Goal: Transaction & Acquisition: Download file/media

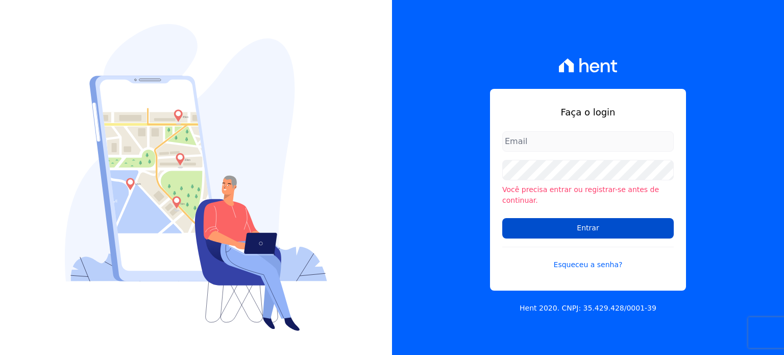
type input "[PERSON_NAME][EMAIL_ADDRESS][PERSON_NAME][DOMAIN_NAME]"
click at [544, 224] on input "Entrar" at bounding box center [588, 228] width 172 height 20
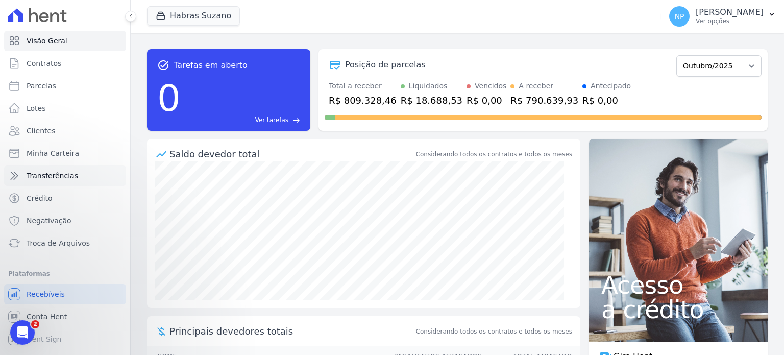
click at [65, 178] on span "Transferências" at bounding box center [53, 176] width 52 height 10
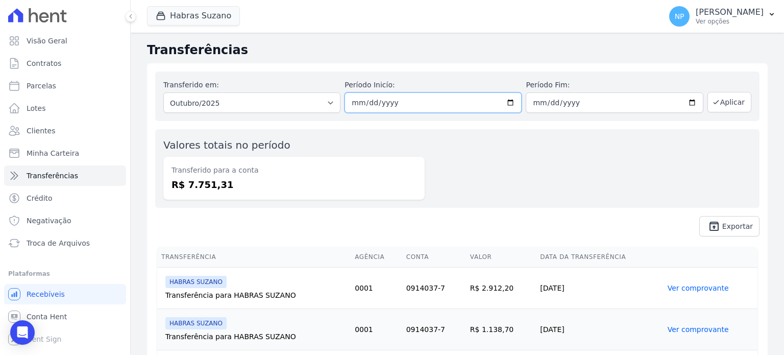
click at [509, 101] on input "2025-10-01" at bounding box center [433, 102] width 177 height 20
click at [506, 102] on input "2025-09-17" at bounding box center [433, 102] width 177 height 20
type input "2025-09-25"
click at [720, 104] on button "Aplicar" at bounding box center [730, 102] width 44 height 20
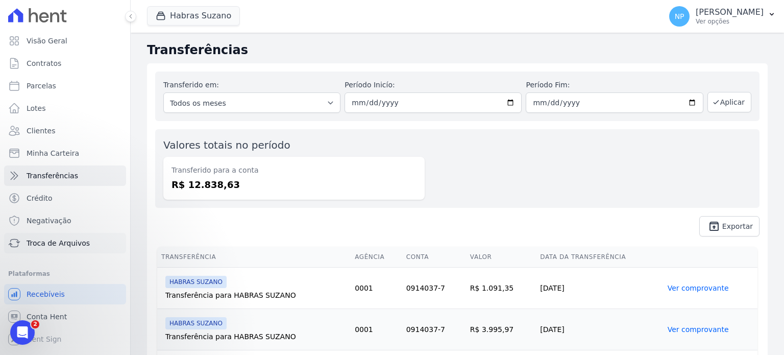
drag, startPoint x: 64, startPoint y: 242, endPoint x: 55, endPoint y: 244, distance: 9.2
click at [64, 242] on span "Troca de Arquivos" at bounding box center [58, 243] width 63 height 10
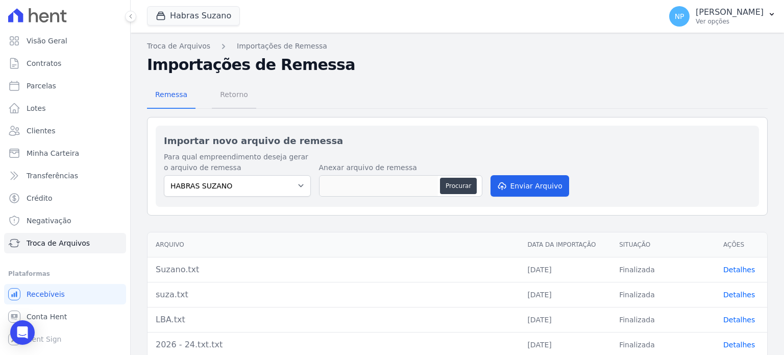
click at [242, 98] on span "Retorno" at bounding box center [234, 94] width 40 height 20
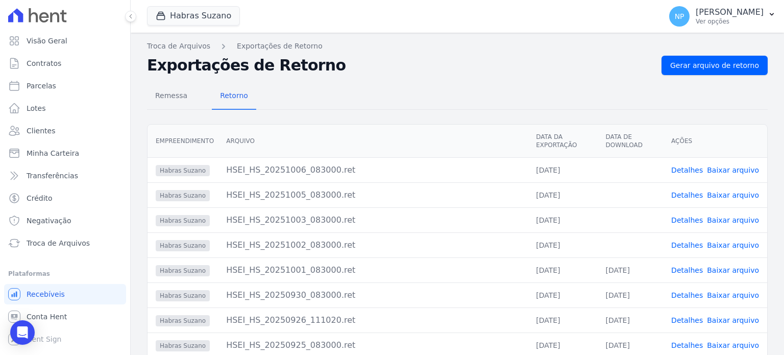
click at [729, 322] on link "Baixar arquivo" at bounding box center [733, 320] width 52 height 8
click at [724, 296] on link "Baixar arquivo" at bounding box center [733, 295] width 52 height 8
click at [717, 297] on link "Baixar arquivo" at bounding box center [733, 295] width 52 height 8
click at [720, 167] on link "Baixar arquivo" at bounding box center [733, 170] width 52 height 8
click at [513, 74] on h2 "Exportações de Retorno" at bounding box center [400, 65] width 506 height 18
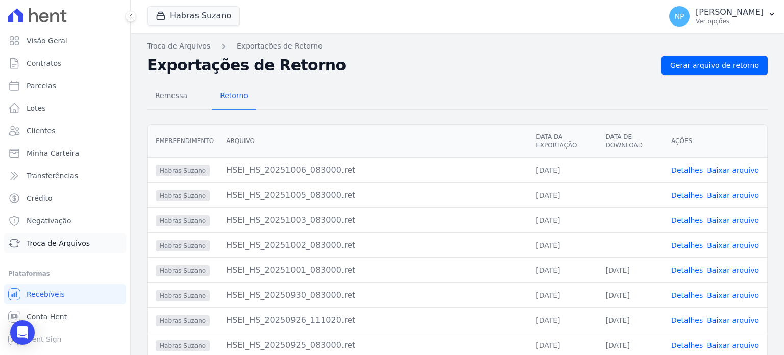
click at [63, 246] on span "Troca de Arquivos" at bounding box center [58, 243] width 63 height 10
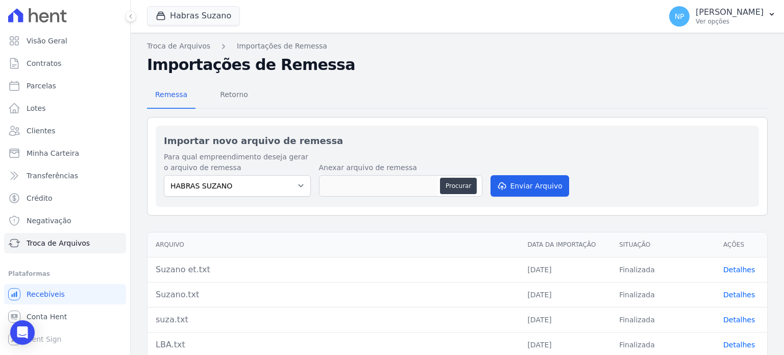
click at [723, 269] on link "Detalhes" at bounding box center [739, 269] width 32 height 8
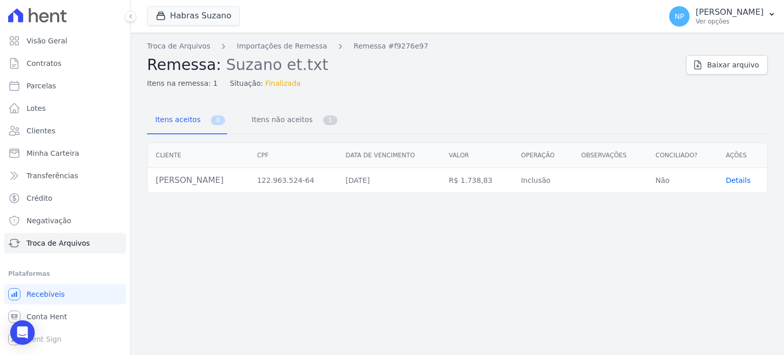
click at [737, 180] on span "Details" at bounding box center [738, 180] width 25 height 8
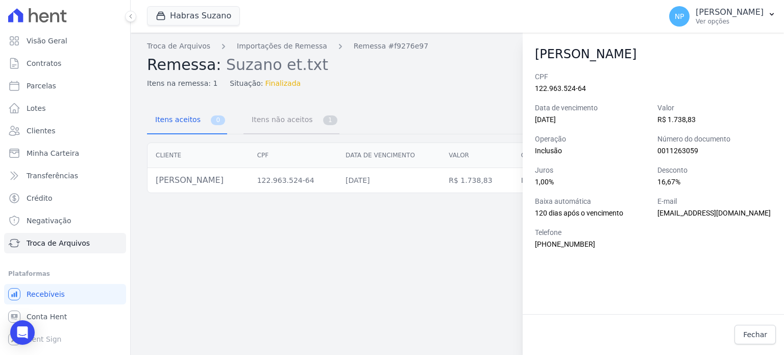
click at [259, 121] on span "Itens não aceitos" at bounding box center [280, 119] width 69 height 20
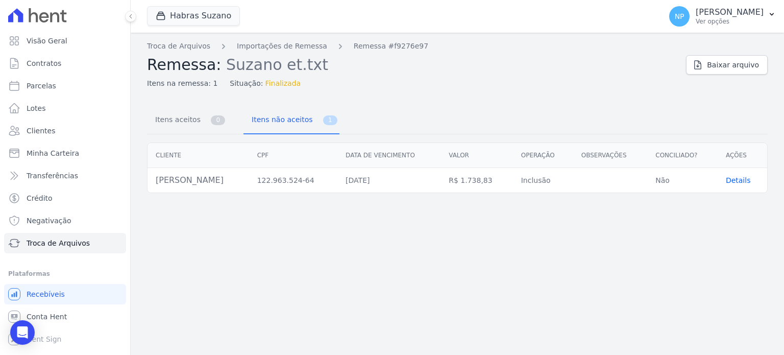
click at [746, 179] on span "Details" at bounding box center [738, 180] width 25 height 8
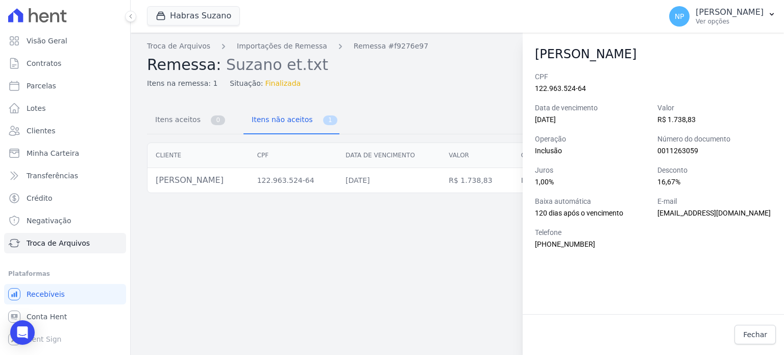
click at [424, 258] on div "Troca de Arquivos Importações de Remessa Remessa #f9276e97 Remessa: Suzano et.t…" at bounding box center [457, 194] width 653 height 322
click at [765, 339] on span "Fechar" at bounding box center [755, 334] width 24 height 10
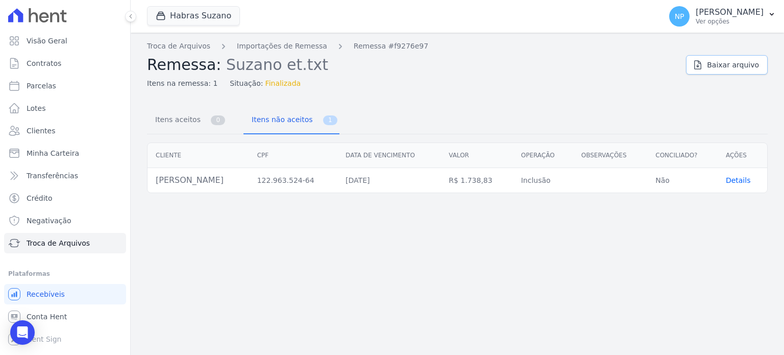
click at [713, 62] on span "Baixar arquivo" at bounding box center [733, 65] width 52 height 10
click at [275, 46] on link "Importações de Remessa" at bounding box center [282, 46] width 90 height 11
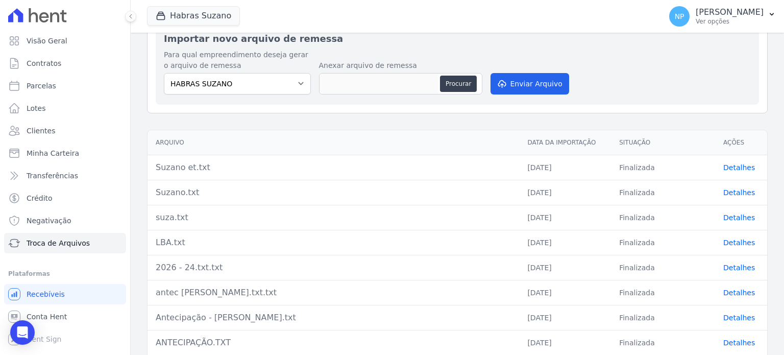
scroll to position [153, 0]
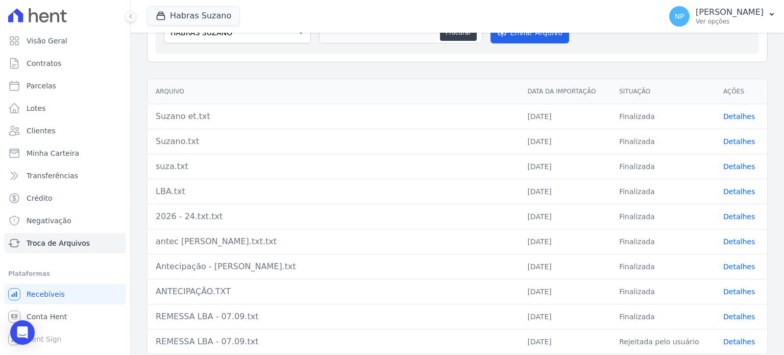
click at [723, 138] on link "Detalhes" at bounding box center [739, 141] width 32 height 8
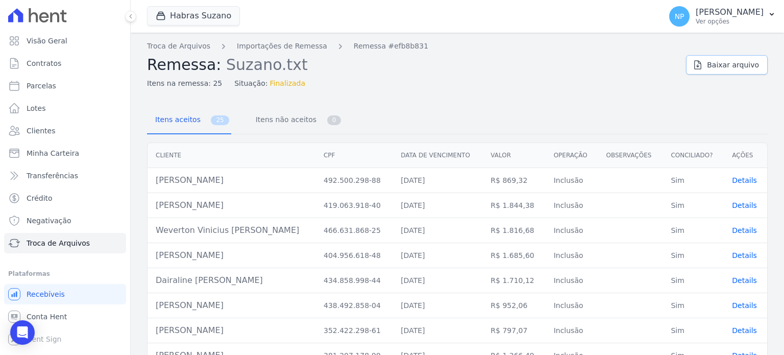
click at [702, 63] on link "Baixar arquivo" at bounding box center [727, 64] width 82 height 19
click at [383, 69] on h2 "Remessa: Suzano.txt" at bounding box center [412, 65] width 531 height 18
click at [727, 69] on span "Baixar arquivo" at bounding box center [733, 65] width 52 height 10
